Goal: Task Accomplishment & Management: Manage account settings

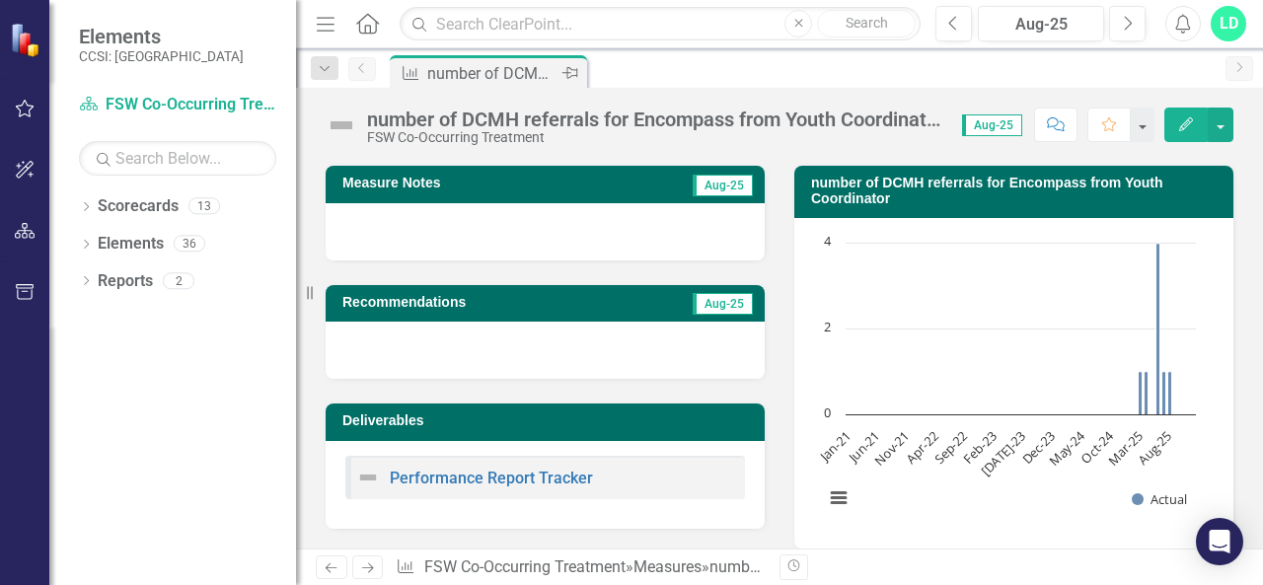
scroll to position [115, 0]
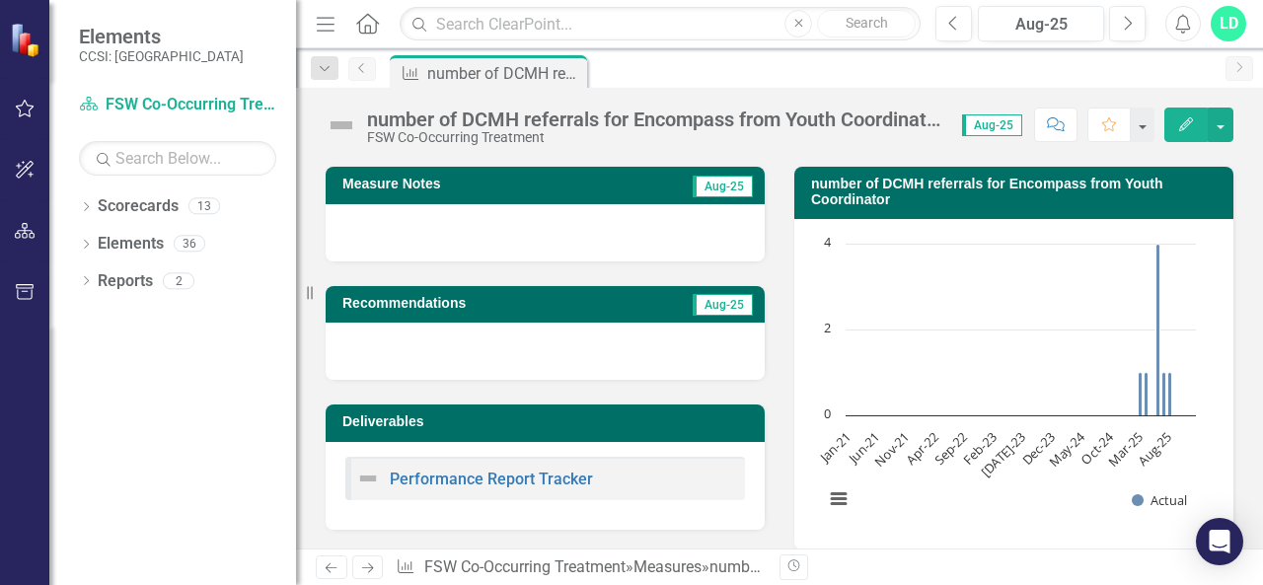
click at [365, 64] on icon "Previous" at bounding box center [362, 68] width 16 height 12
click at [322, 66] on icon "Dropdown" at bounding box center [325, 69] width 18 height 14
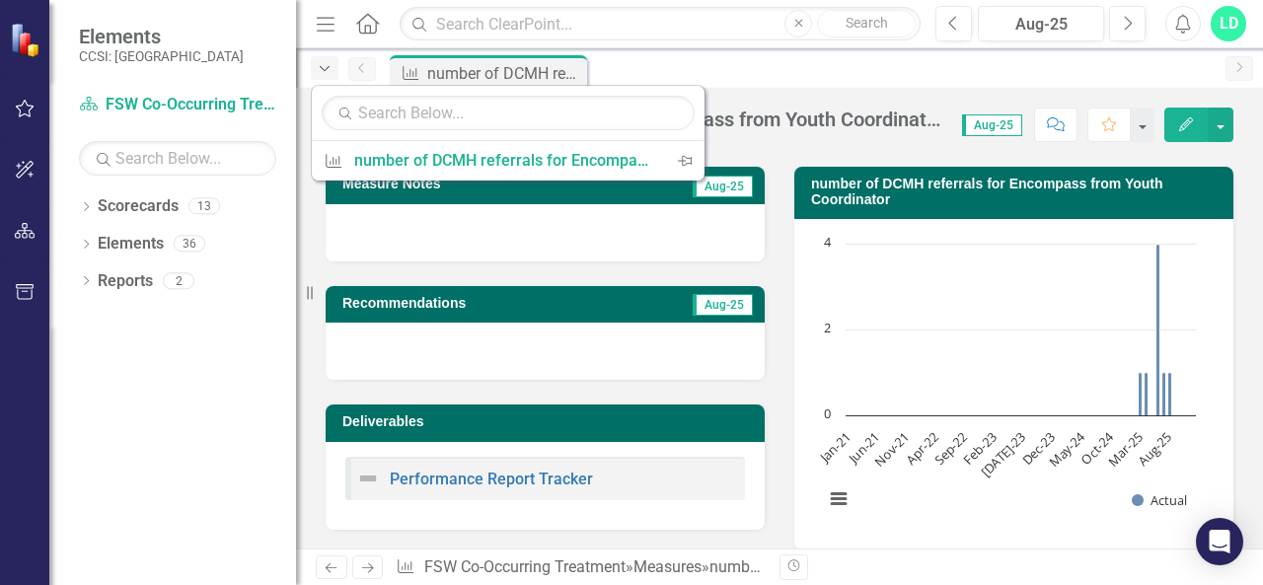
click at [322, 66] on icon "Dropdown" at bounding box center [325, 69] width 18 height 14
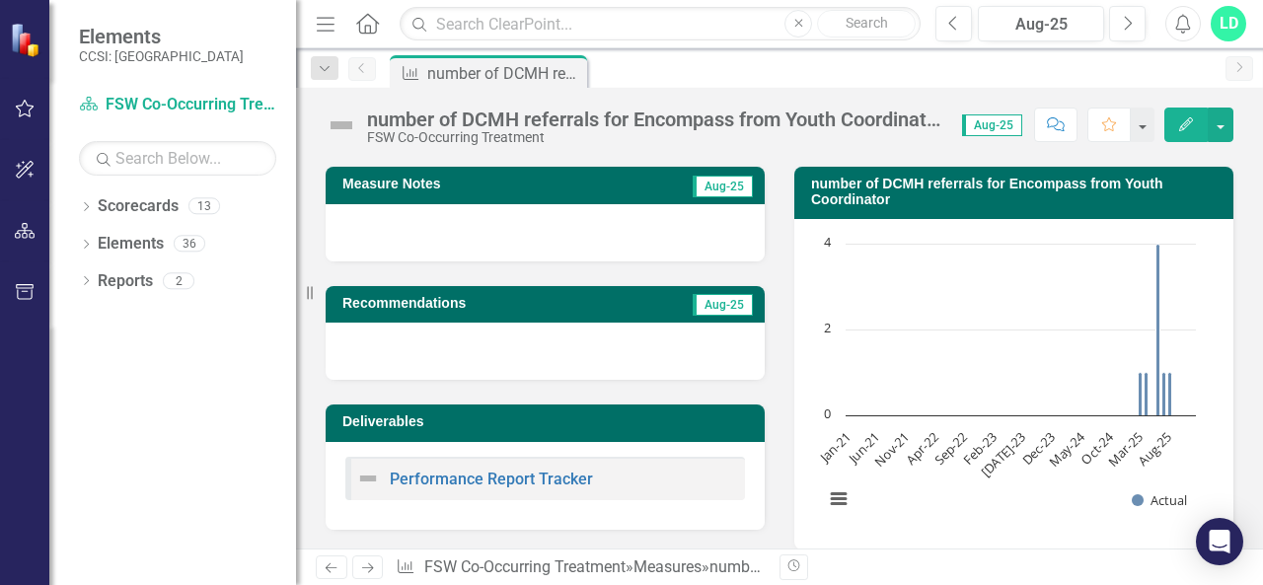
click at [373, 21] on icon "Home" at bounding box center [367, 23] width 26 height 21
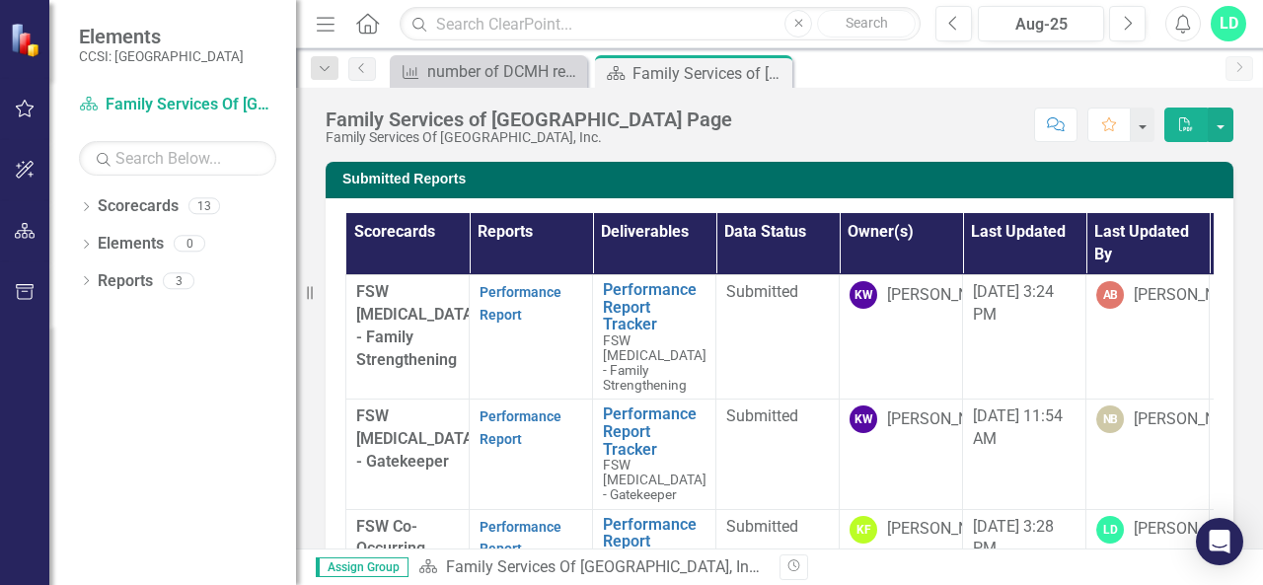
scroll to position [61, 0]
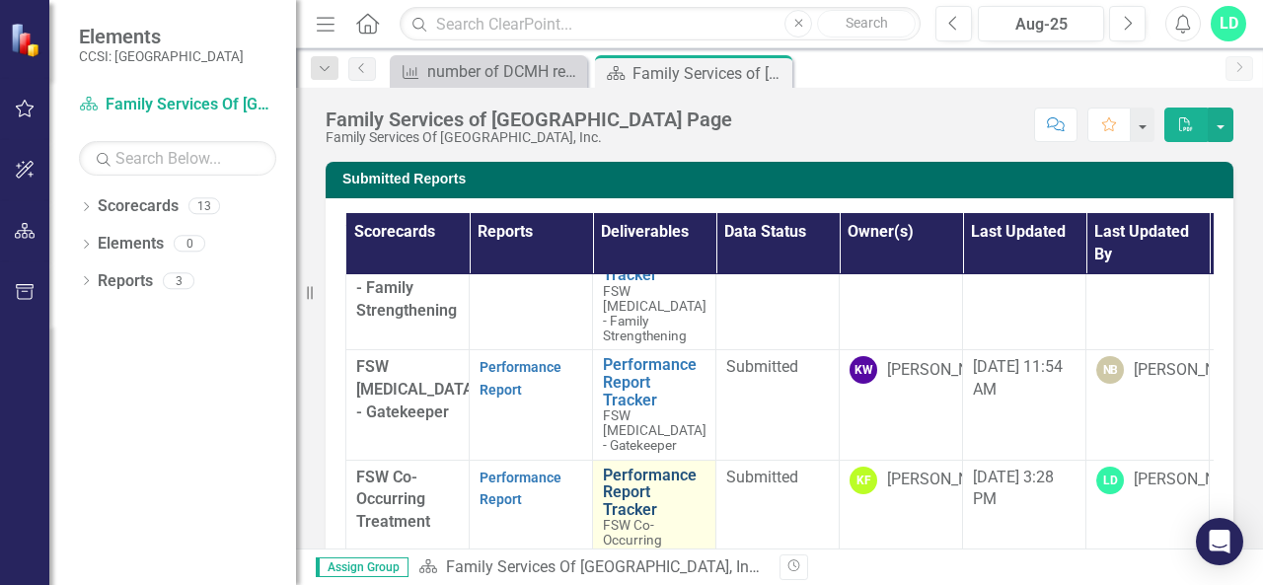
click at [636, 490] on link "Performance Report Tracker" at bounding box center [654, 493] width 103 height 52
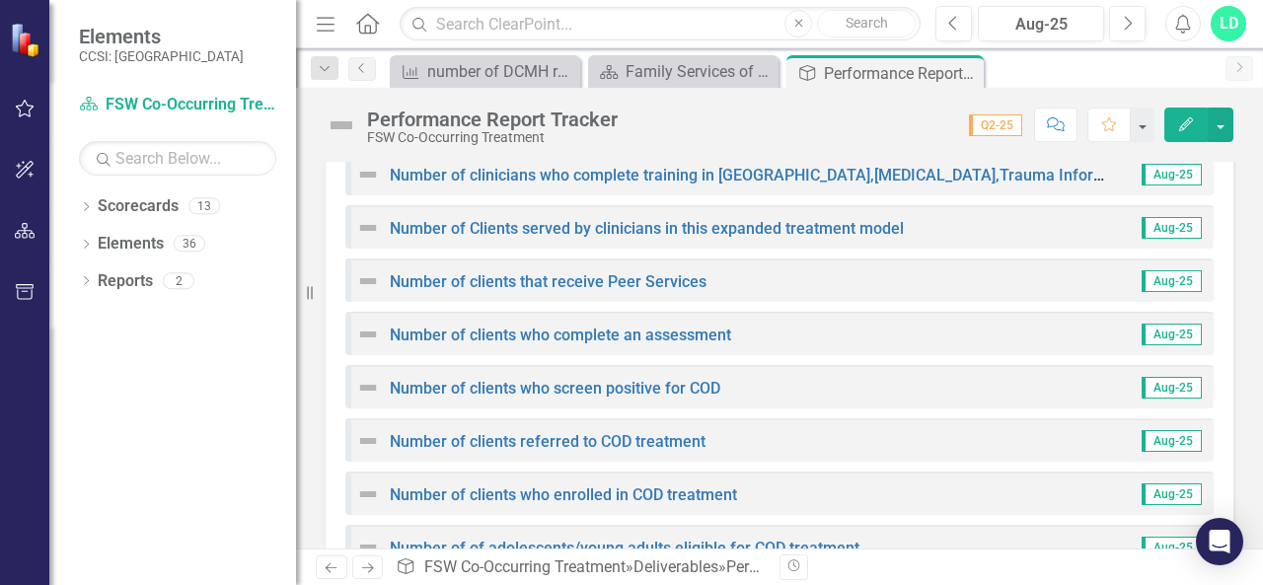
scroll to position [695, 0]
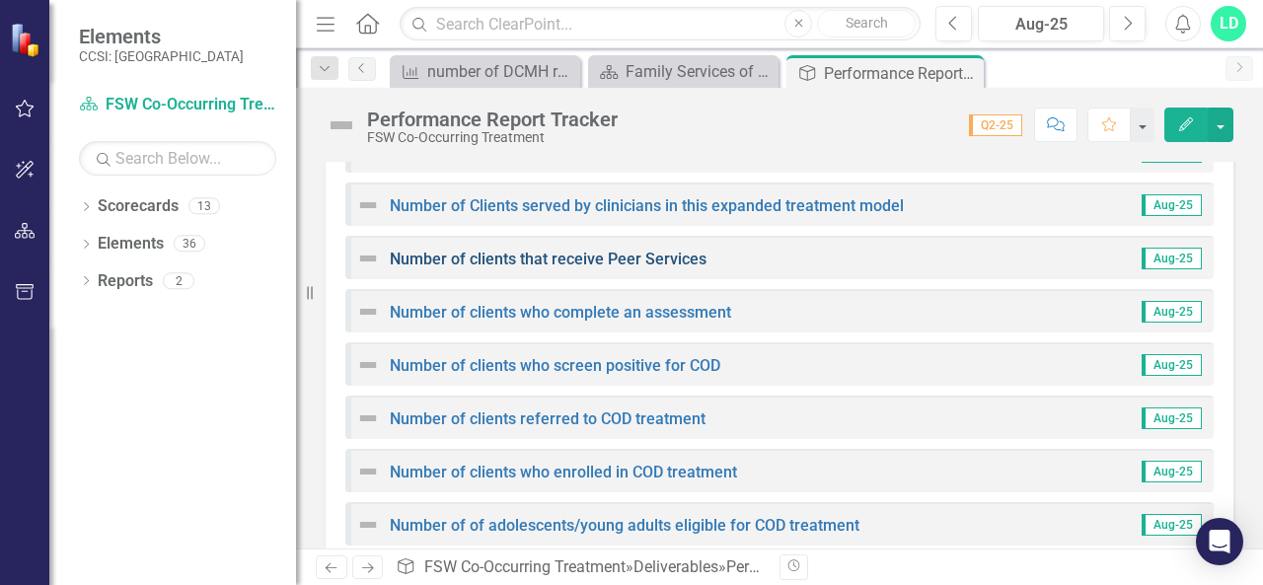
click at [626, 260] on link "Number of clients that receive Peer Services" at bounding box center [548, 259] width 317 height 19
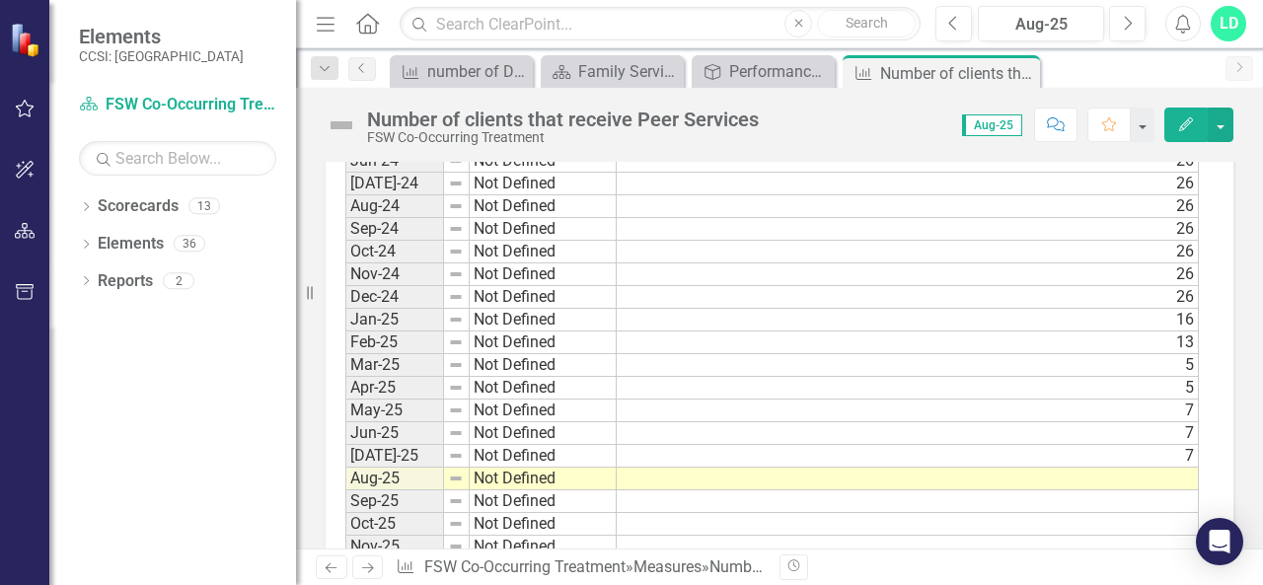
scroll to position [1536, 0]
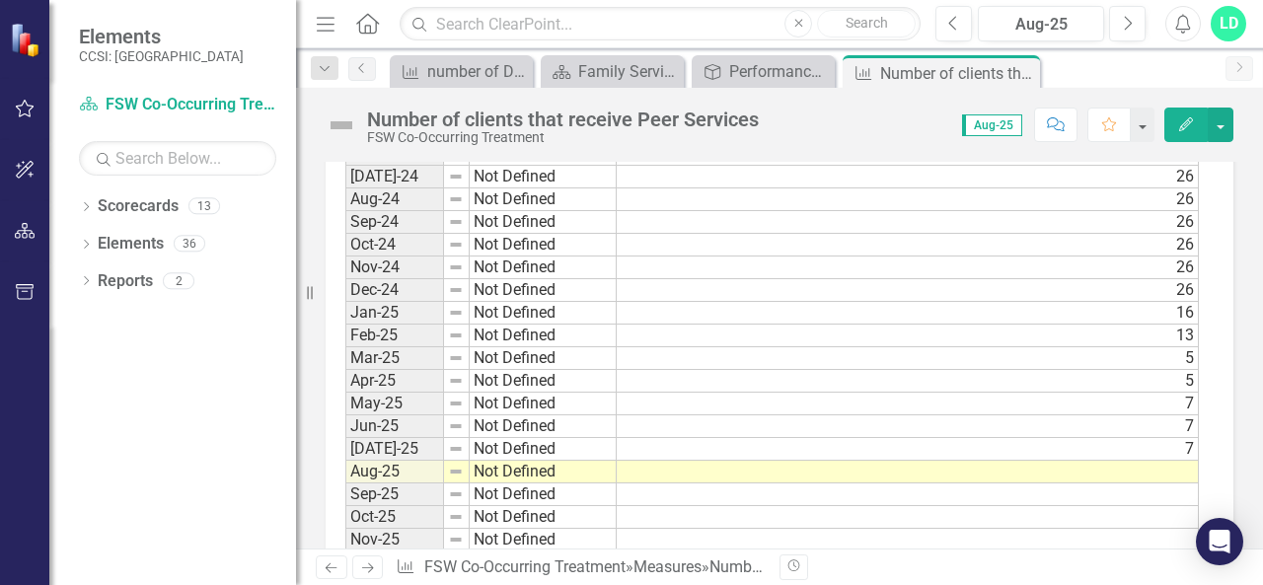
click at [1157, 461] on td at bounding box center [908, 472] width 582 height 23
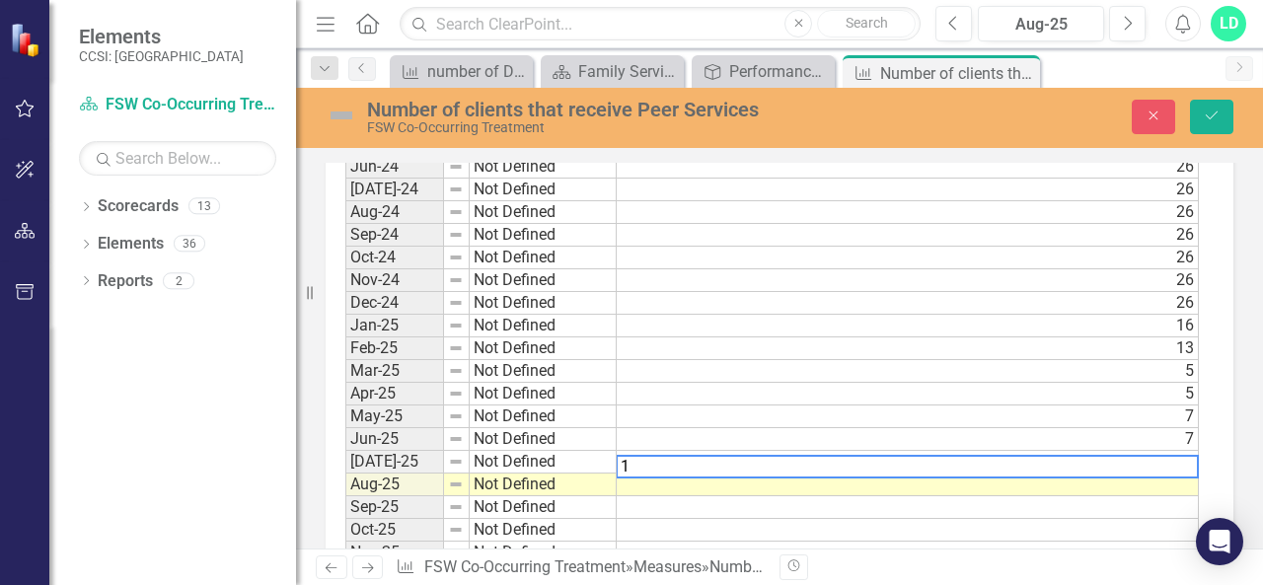
scroll to position [1547, 0]
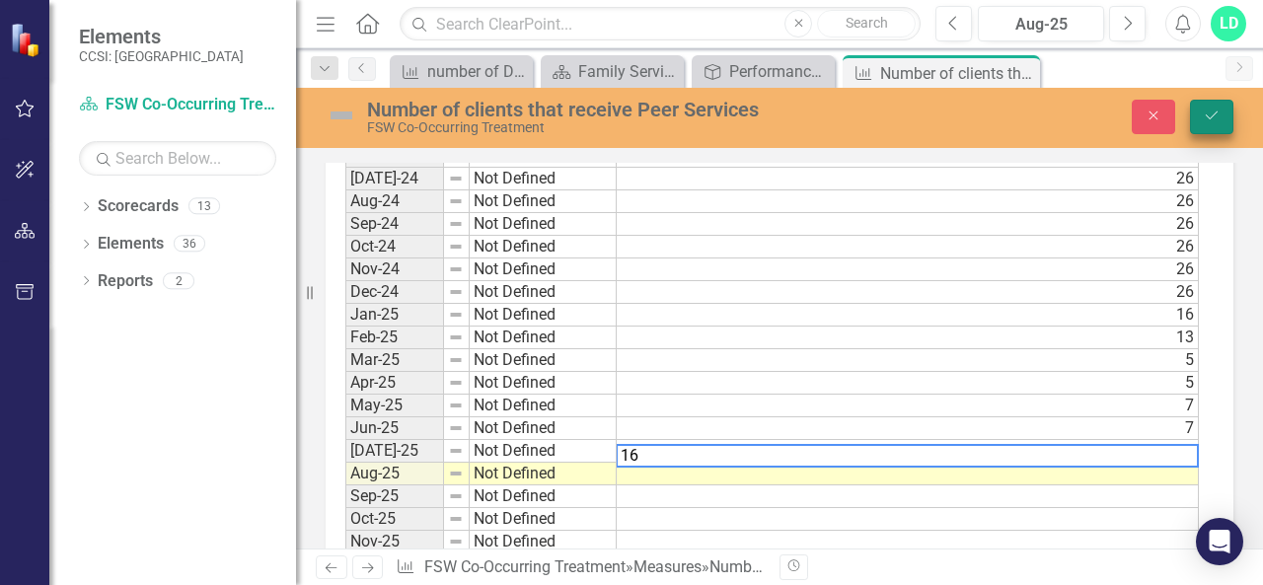
type textarea "16"
click at [1221, 110] on button "Save" at bounding box center [1211, 117] width 43 height 35
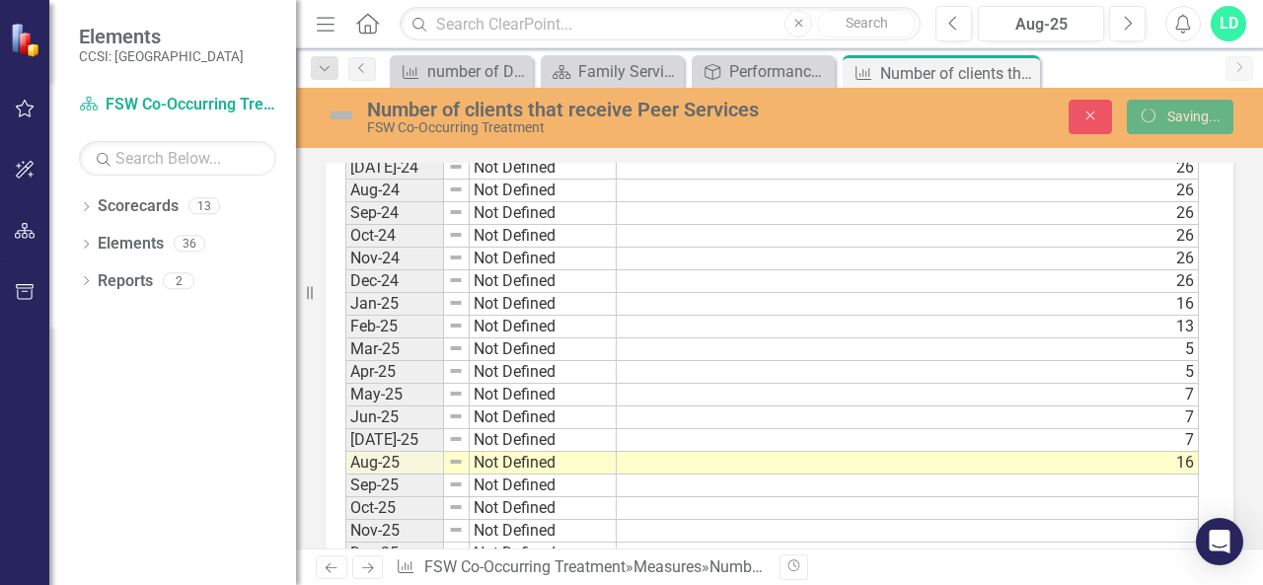
scroll to position [0, 0]
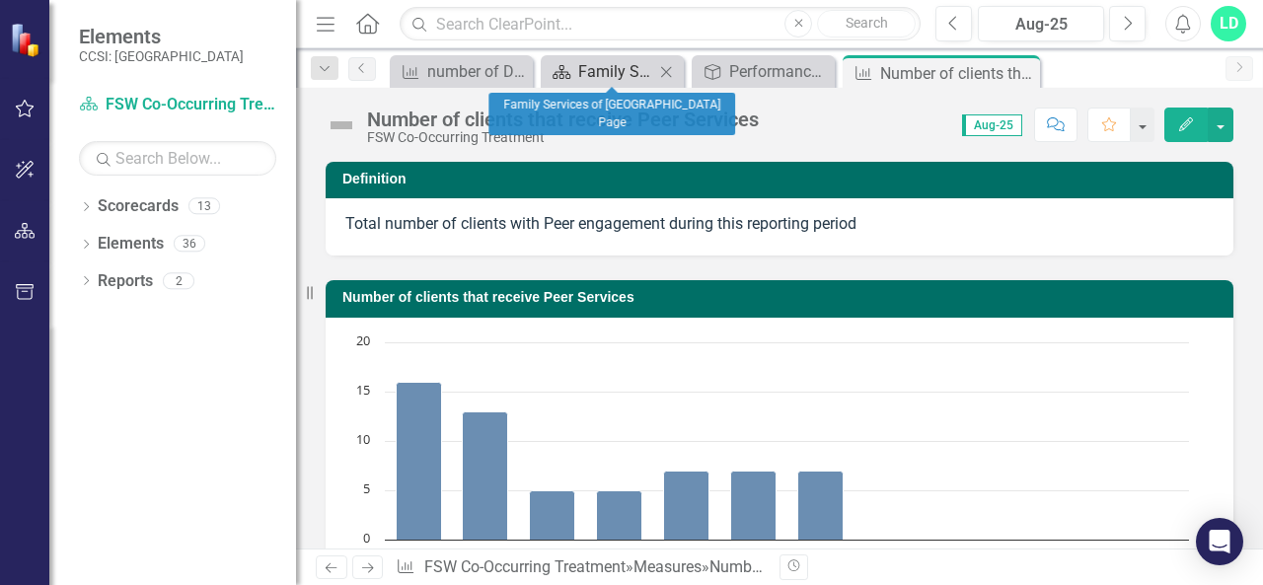
click at [590, 76] on div "Family Services of [GEOGRAPHIC_DATA] Page" at bounding box center [616, 71] width 76 height 25
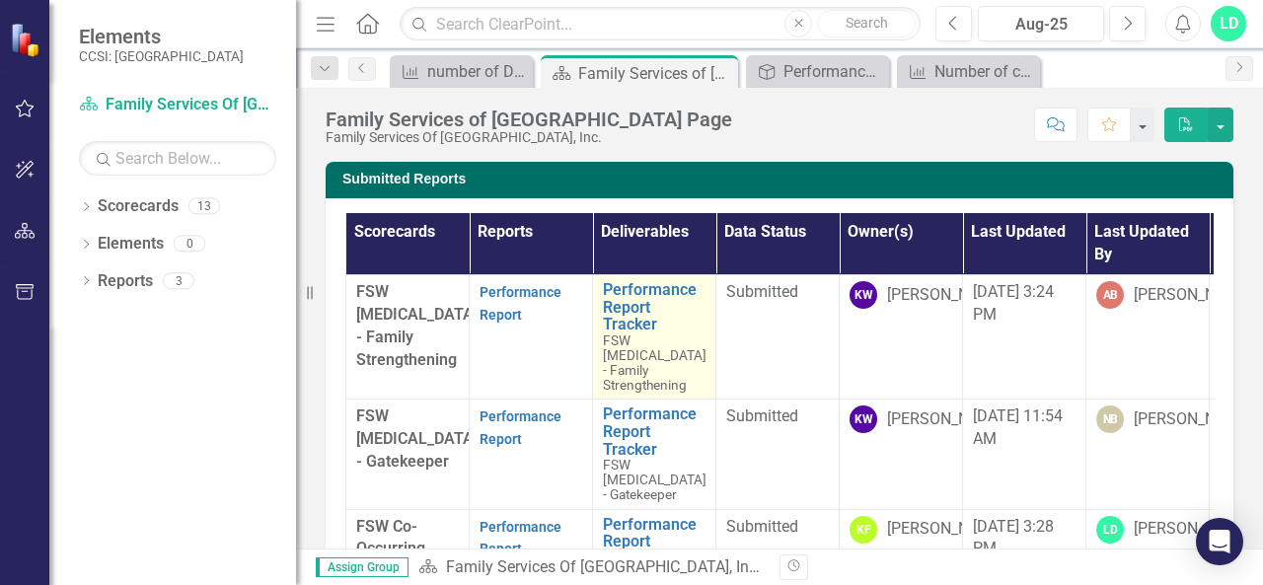
scroll to position [61, 0]
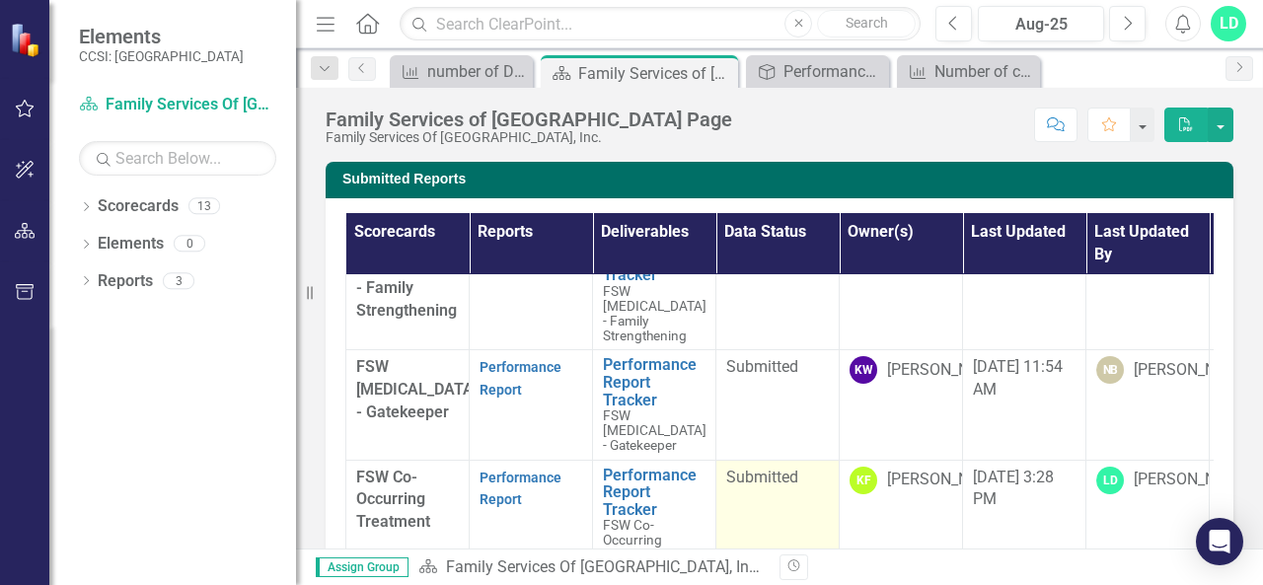
click at [754, 468] on span "Submitted" at bounding box center [763, 477] width 72 height 19
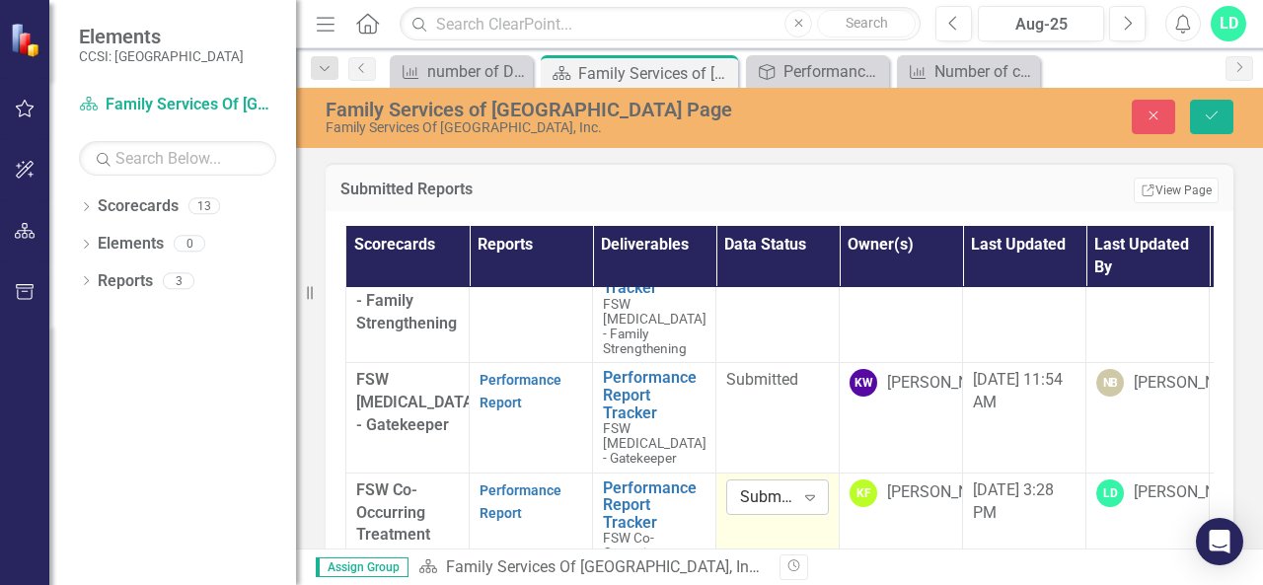
click at [815, 492] on div "Expand" at bounding box center [811, 498] width 36 height 32
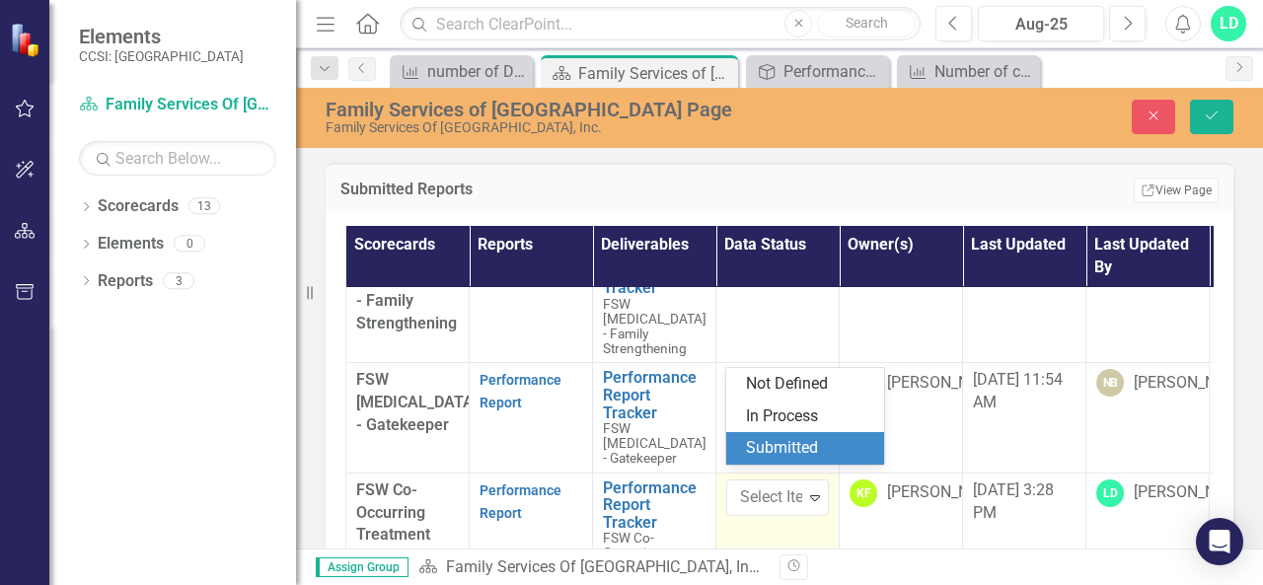
click at [805, 445] on div "Submitted" at bounding box center [809, 448] width 126 height 23
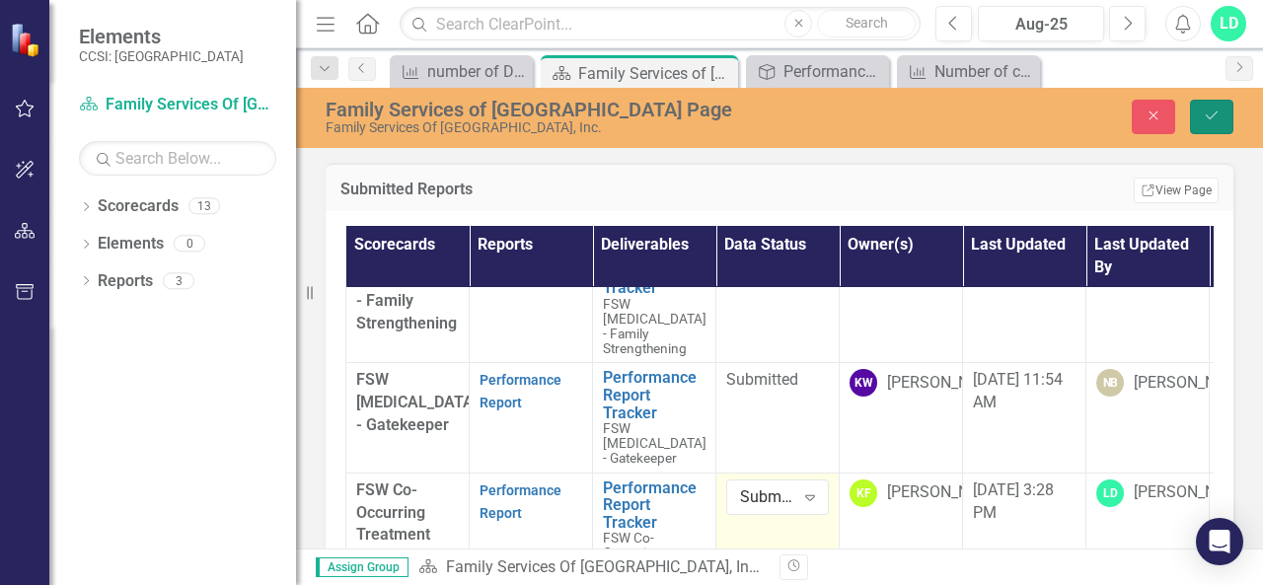
click at [1192, 122] on button "Save" at bounding box center [1211, 117] width 43 height 35
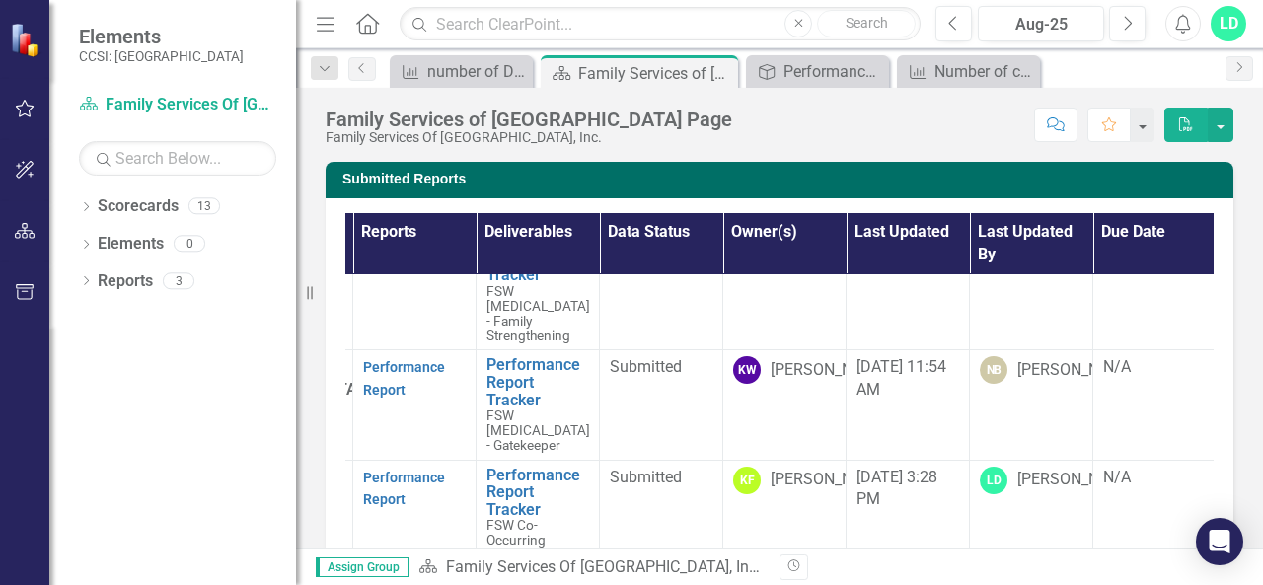
scroll to position [61, 148]
click at [884, 393] on td "[DATE] 11:54 AM" at bounding box center [905, 405] width 123 height 110
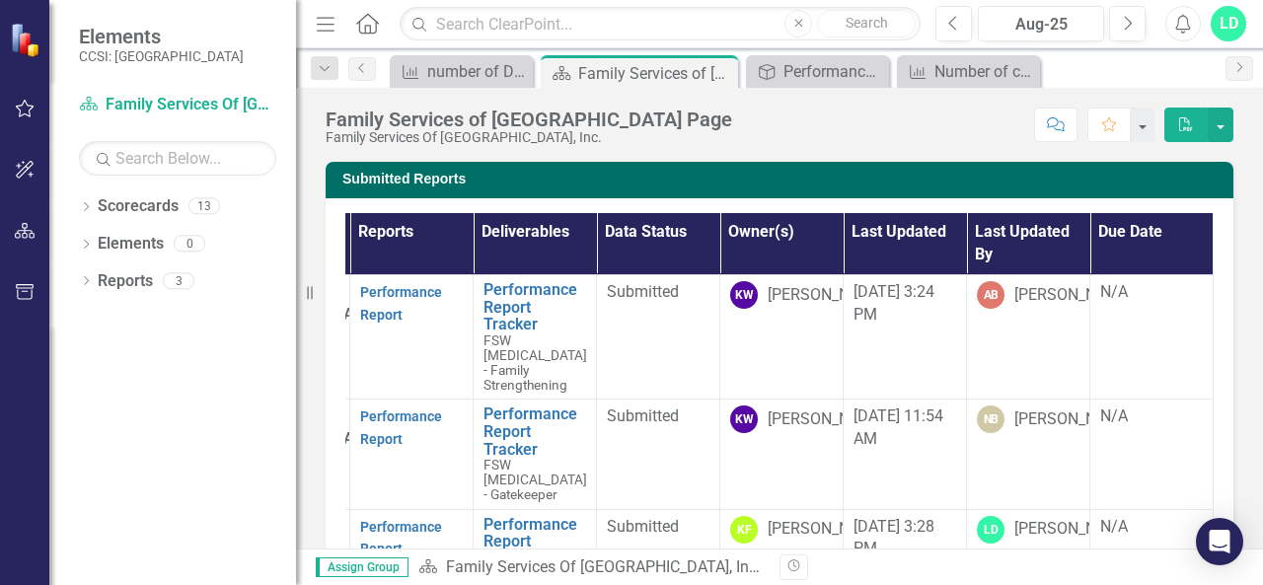
click at [367, 27] on icon "Home" at bounding box center [367, 23] width 26 height 21
